Goal: Communication & Community: Answer question/provide support

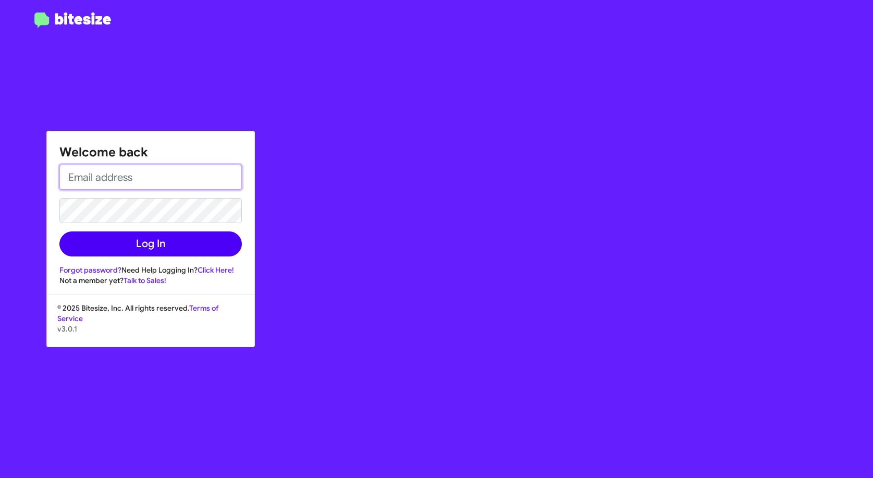
type input "[EMAIL_ADDRESS][DOMAIN_NAME]"
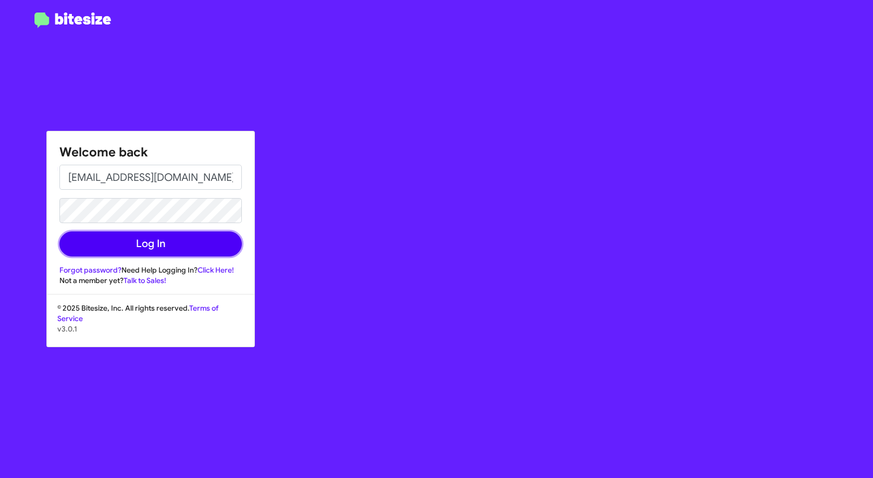
click at [155, 235] on button "Log In" at bounding box center [150, 243] width 182 height 25
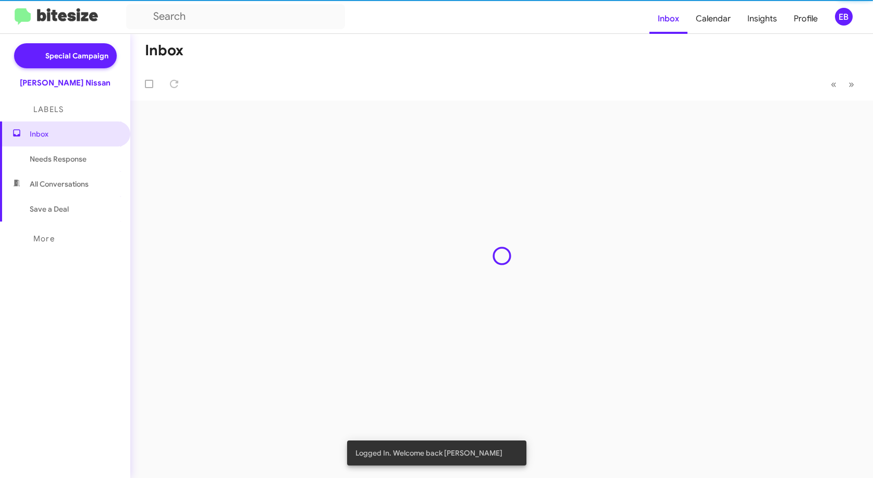
click at [136, 244] on div "Inbox « Previous » Next" at bounding box center [501, 256] width 742 height 444
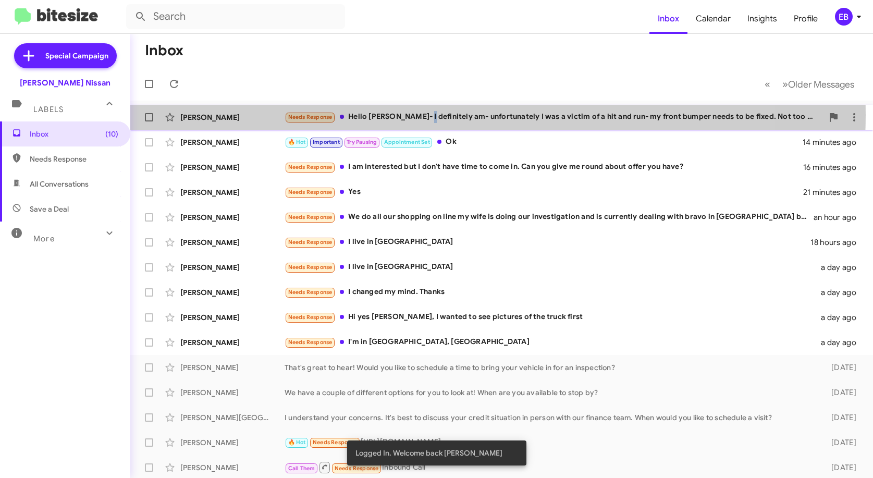
click at [423, 115] on div "Needs Response Hello [PERSON_NAME]- I definitely am- unfortunately I was a vict…" at bounding box center [553, 117] width 538 height 12
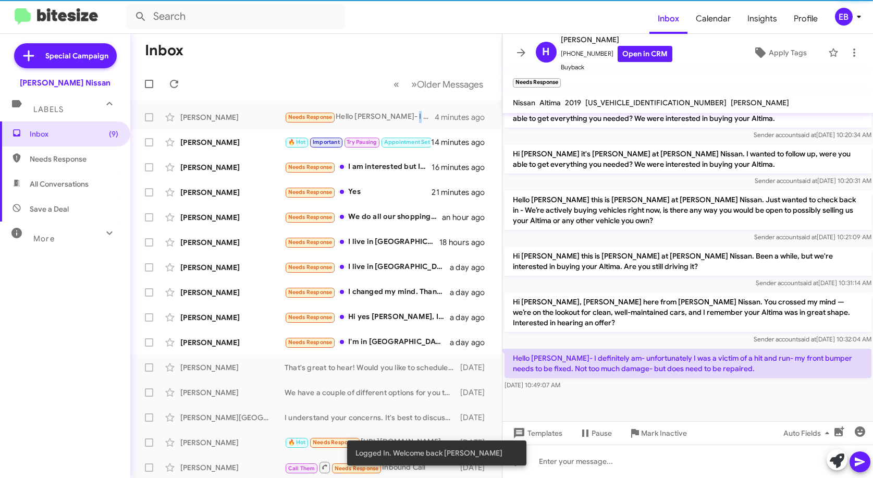
scroll to position [651, 0]
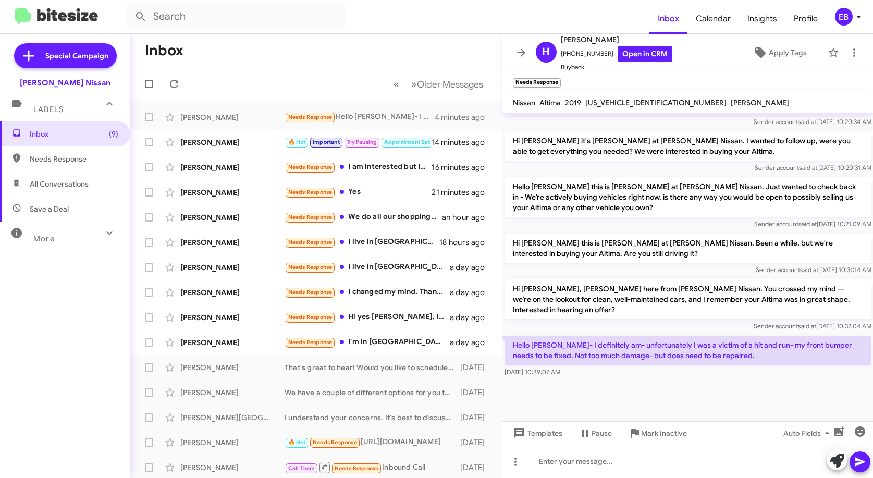
click at [656, 367] on div "Hello [PERSON_NAME]- I definitely am- unfortunately I was a victim of a hit and…" at bounding box center [687, 356] width 371 height 46
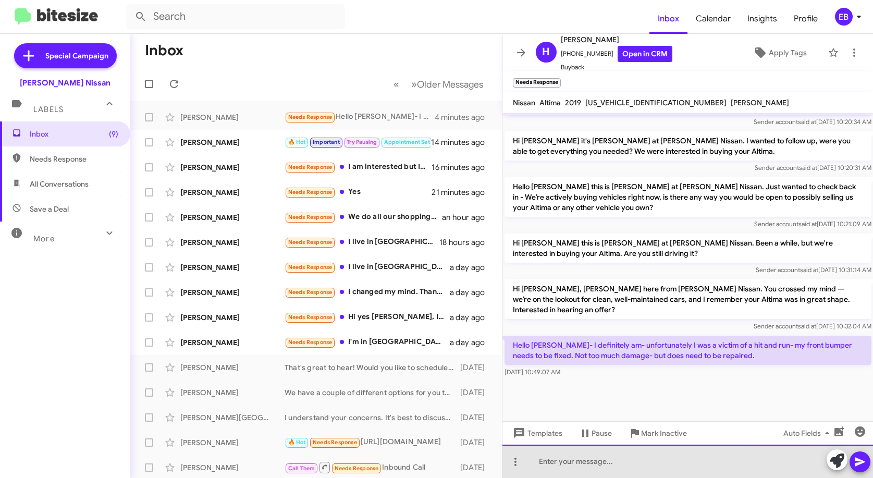
click at [542, 454] on div at bounding box center [687, 460] width 371 height 33
click at [549, 473] on div at bounding box center [687, 460] width 371 height 33
click at [758, 451] on div "I appreciate you giving me the clear understanding of what is" at bounding box center [687, 460] width 371 height 33
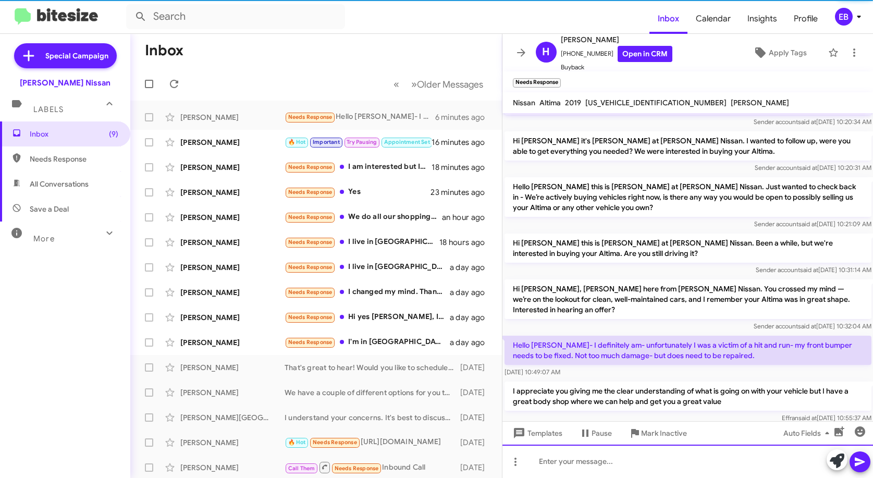
scroll to position [0, 0]
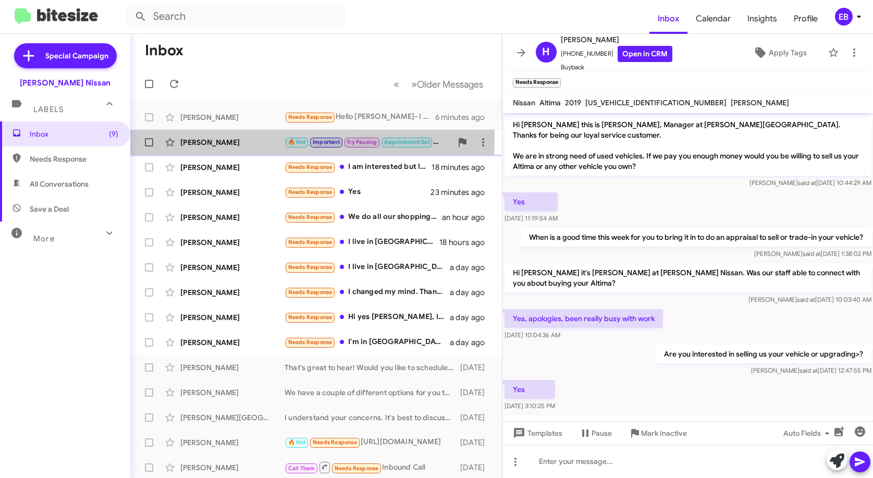
click at [228, 137] on div "[PERSON_NAME]" at bounding box center [232, 142] width 104 height 10
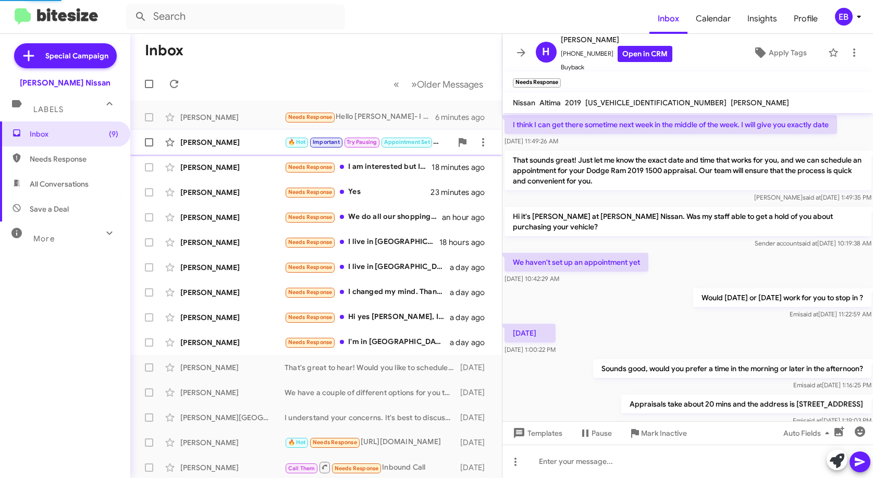
scroll to position [630, 0]
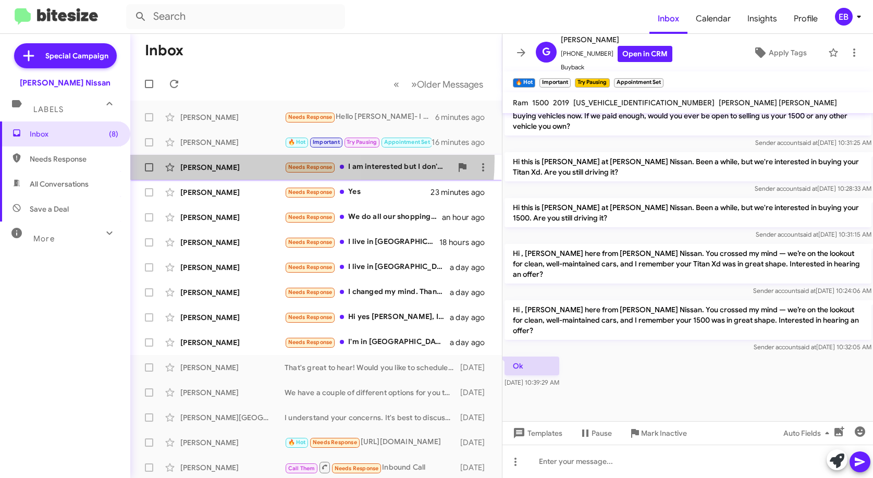
click at [229, 158] on div "[PERSON_NAME] Needs Response I am interested but I don't have time to come in. …" at bounding box center [316, 167] width 355 height 21
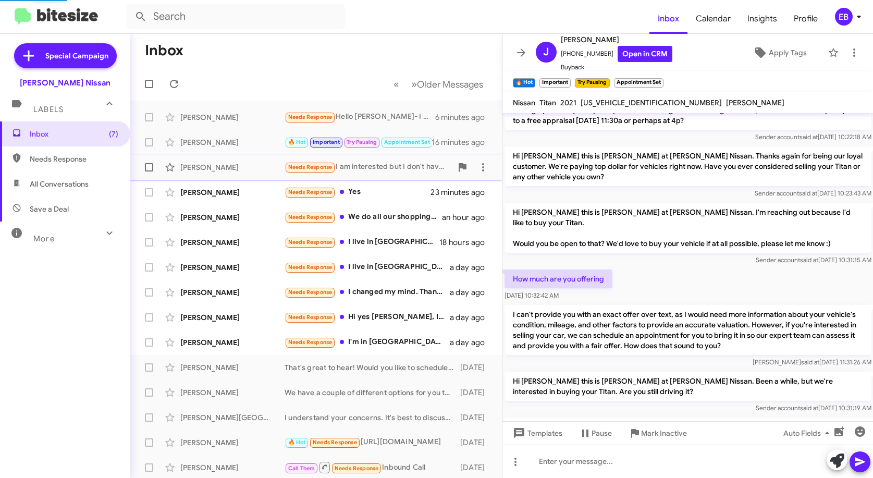
scroll to position [718, 0]
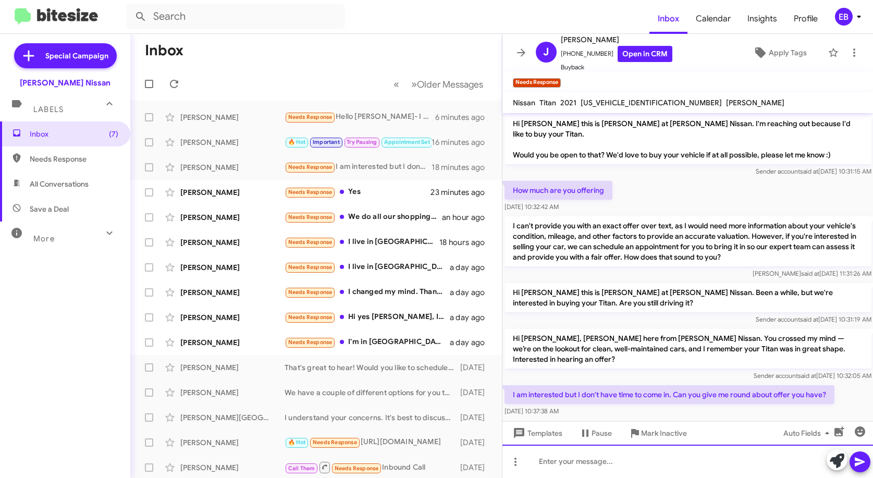
click at [598, 463] on div at bounding box center [687, 460] width 371 height 33
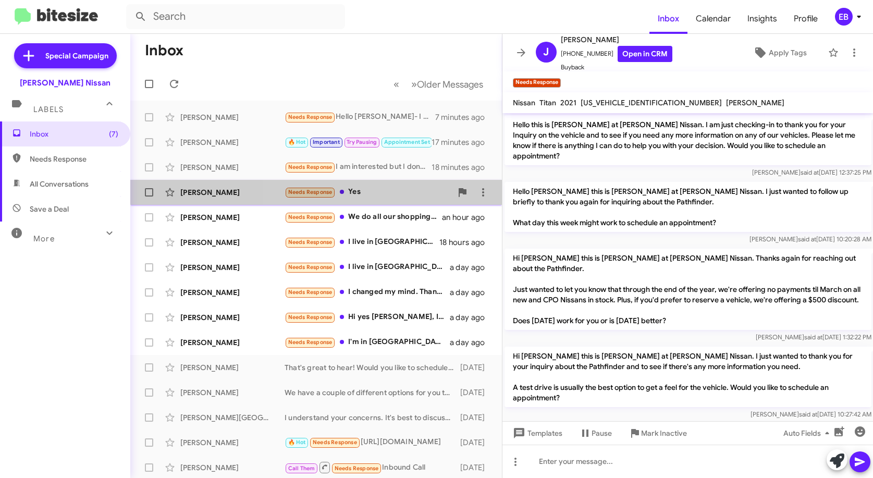
click at [352, 189] on div "Needs Response Yes" at bounding box center [367, 192] width 167 height 12
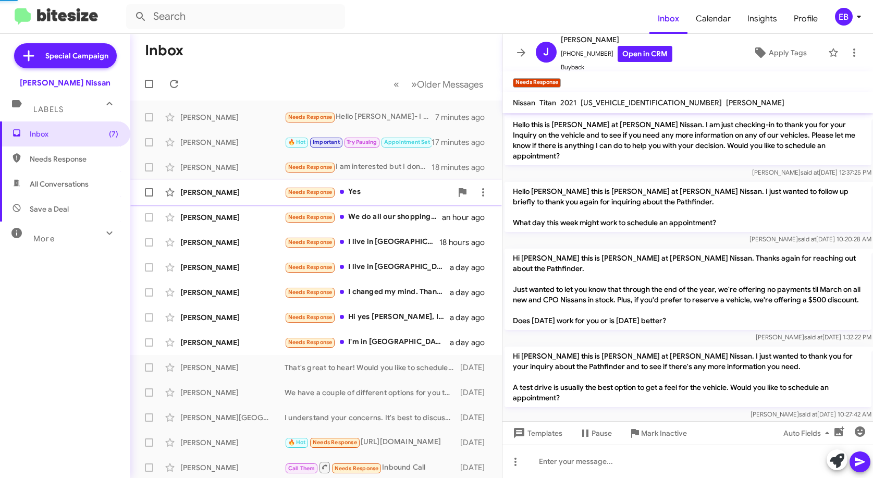
scroll to position [450, 0]
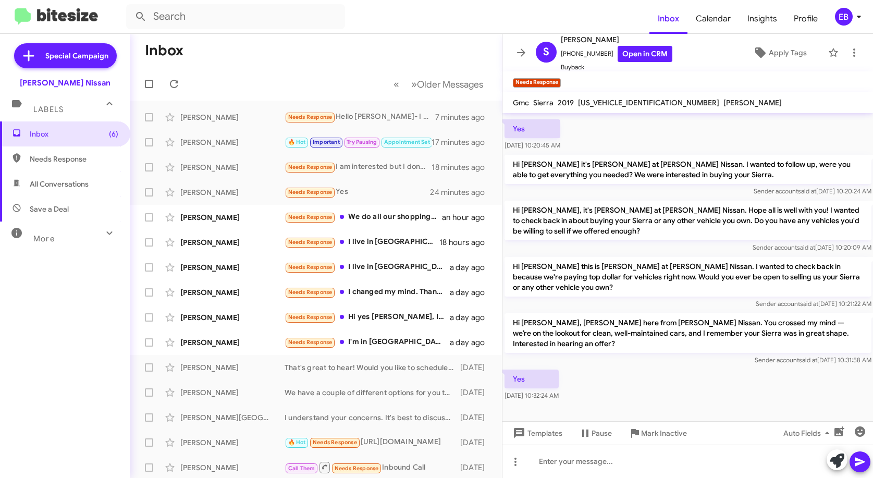
click at [440, 15] on form at bounding box center [387, 16] width 523 height 25
click at [601, 463] on div at bounding box center [687, 460] width 371 height 33
click at [600, 403] on div at bounding box center [687, 422] width 371 height 39
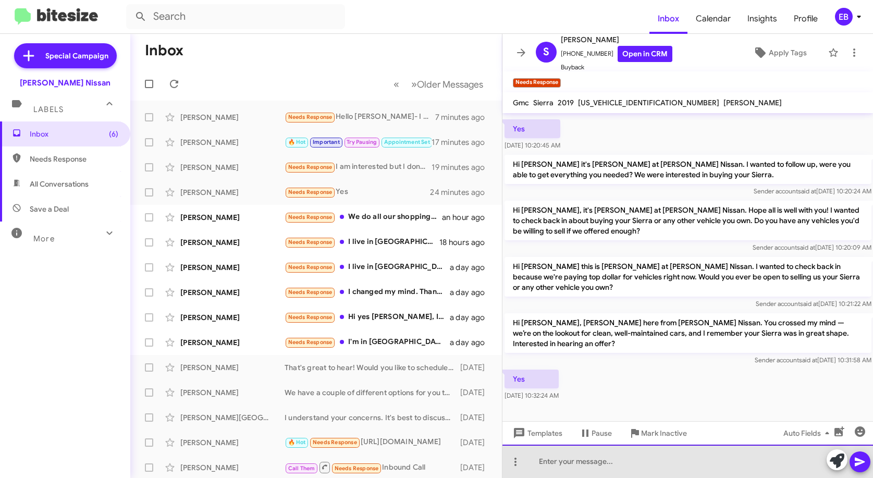
click at [594, 461] on div at bounding box center [687, 460] width 371 height 33
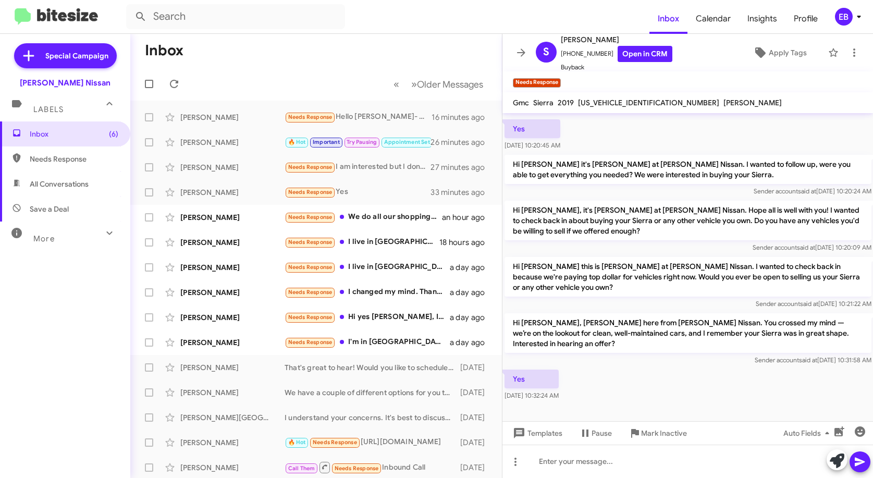
click at [533, 6] on form at bounding box center [387, 16] width 523 height 25
